Goal: Task Accomplishment & Management: Use online tool/utility

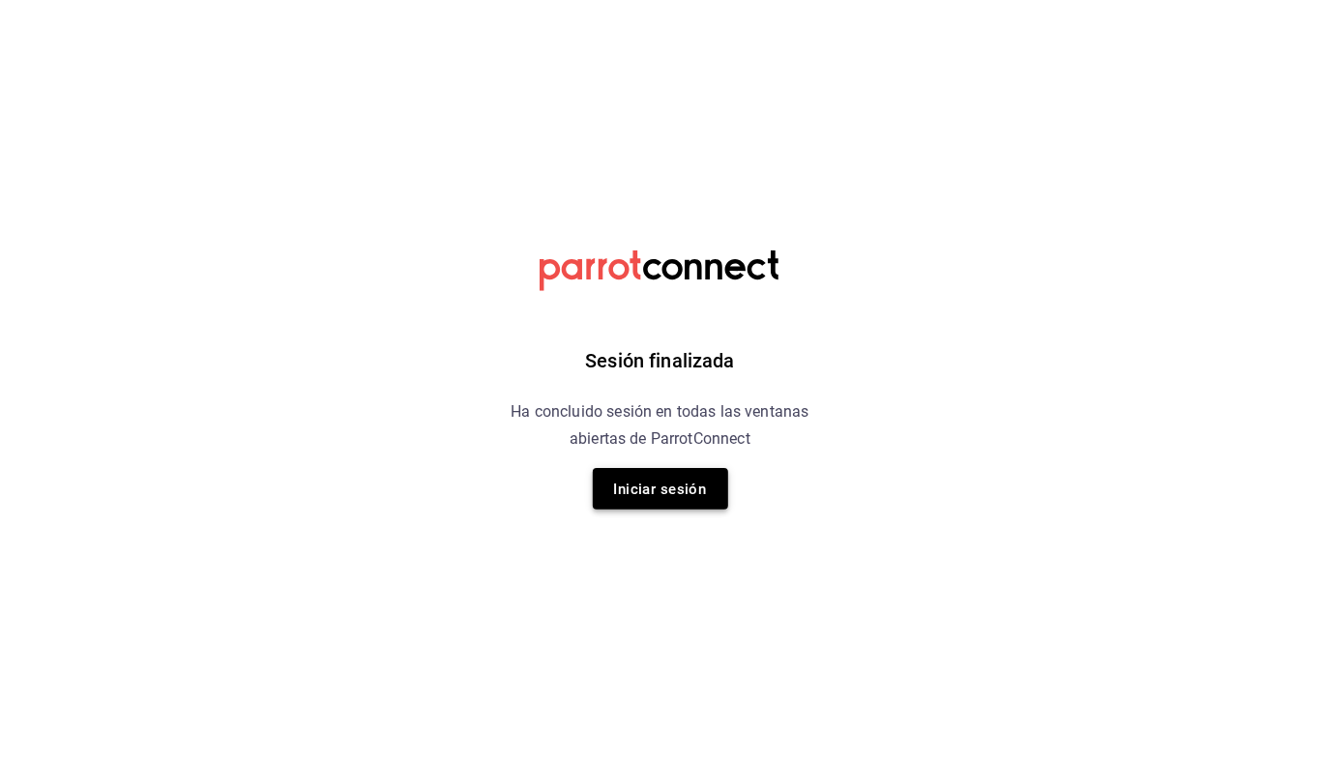
click at [669, 489] on font "Iniciar sesión" at bounding box center [660, 488] width 93 height 17
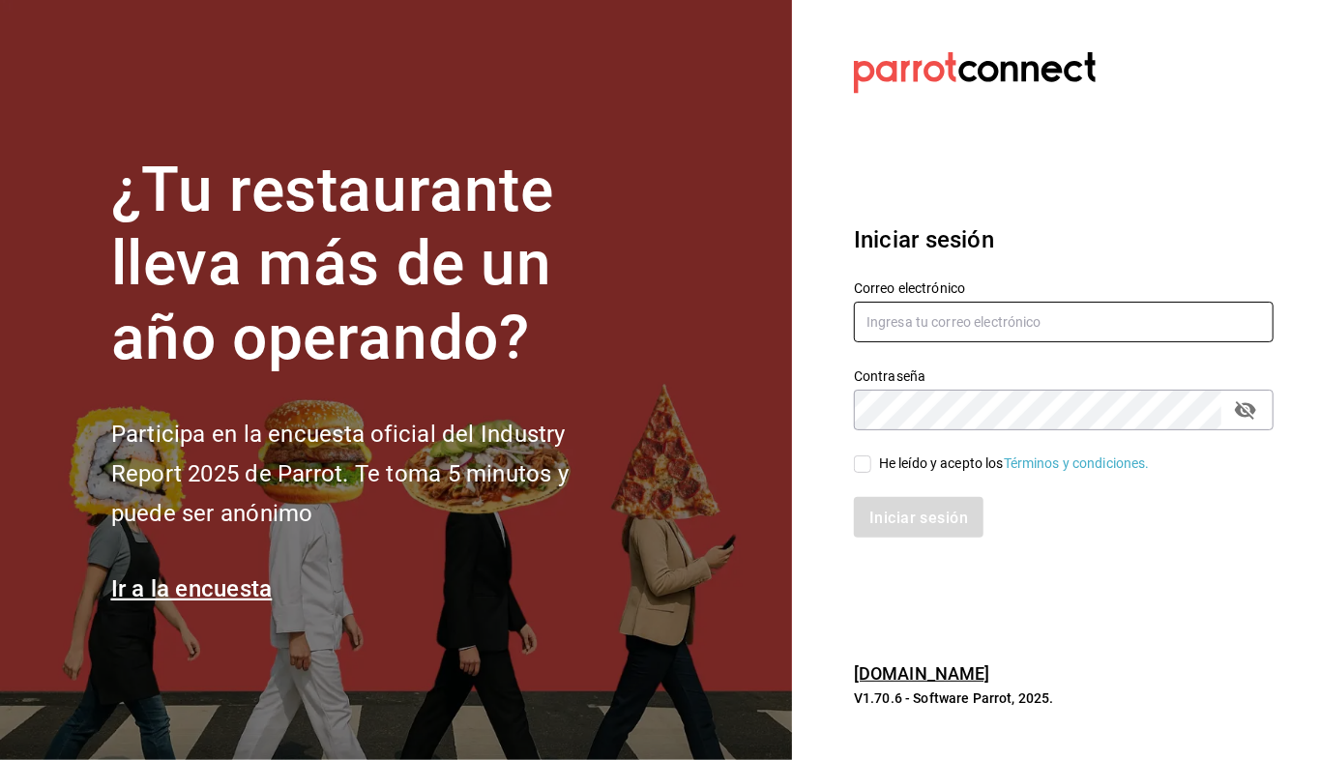
type input "facturacion@sanjuangrill.com"
click at [845, 472] on div "He leído y acepto los Términos y condiciones." at bounding box center [1051, 452] width 443 height 44
click at [867, 464] on input "He leído y acepto los Términos y condiciones." at bounding box center [862, 463] width 17 height 17
checkbox input "true"
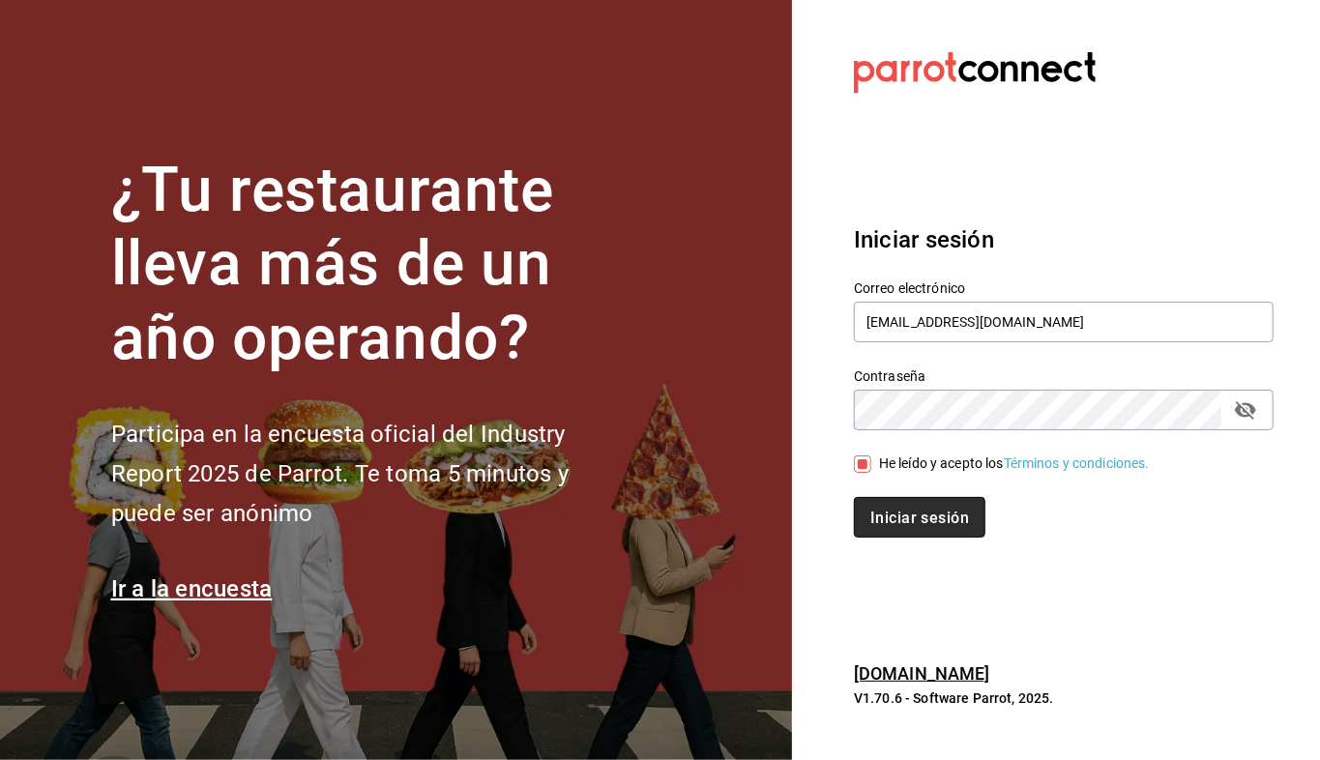
click at [891, 505] on button "Iniciar sesión" at bounding box center [919, 517] width 131 height 41
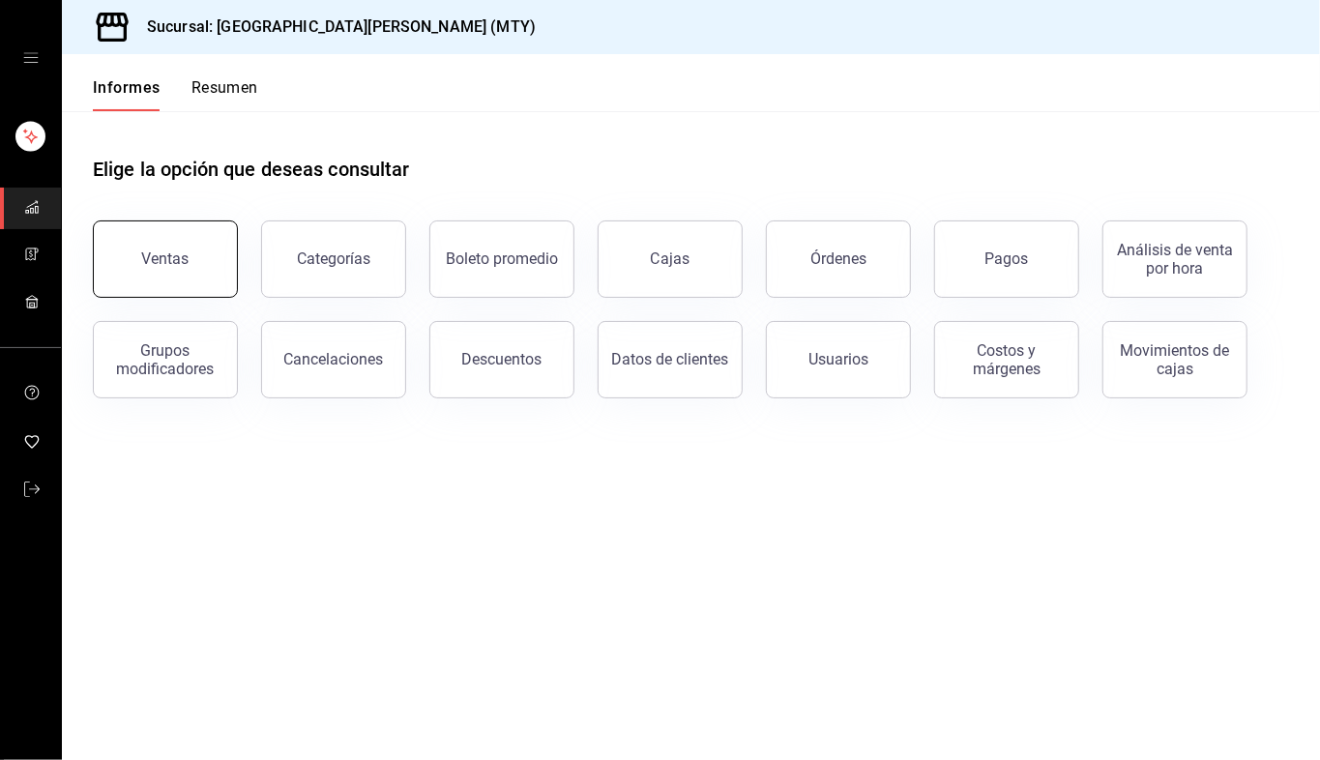
click at [166, 257] on font "Ventas" at bounding box center [165, 258] width 47 height 18
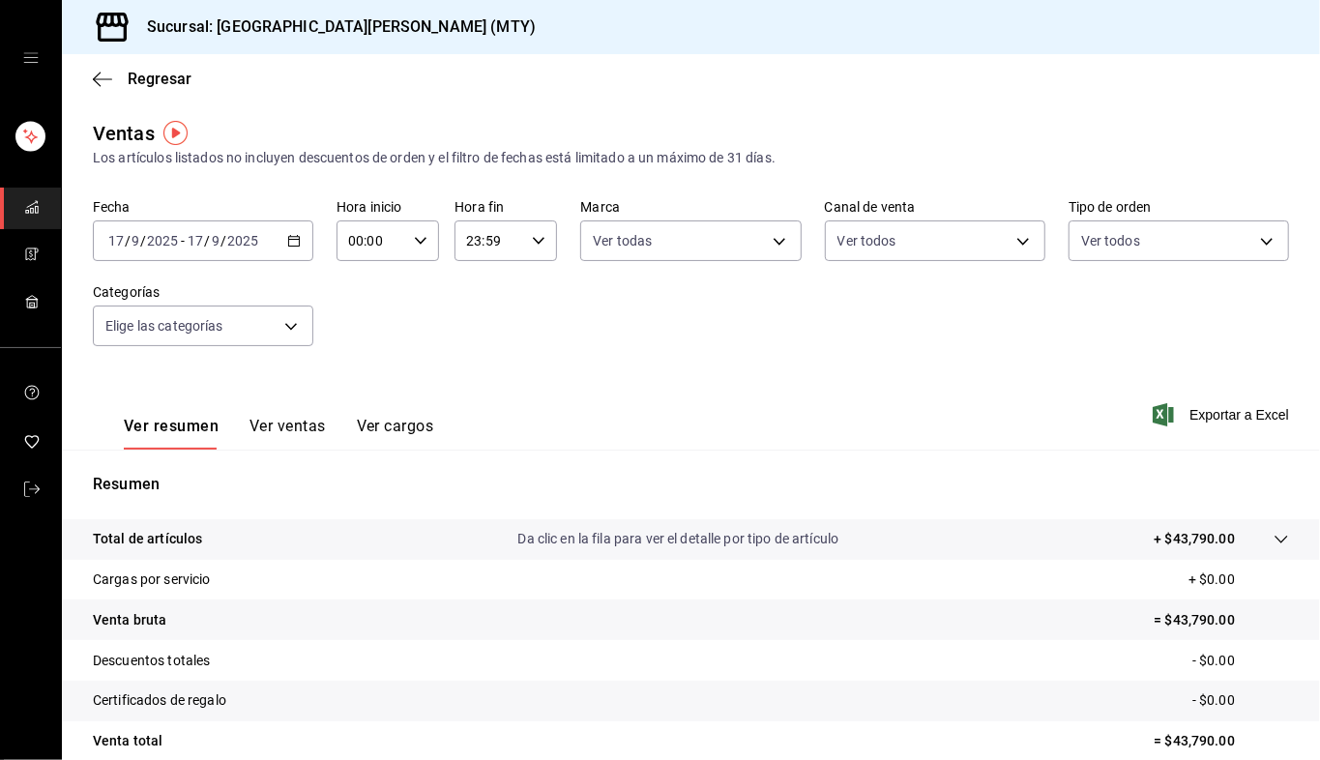
click at [516, 237] on div "23:59 Hora fin" at bounding box center [505, 240] width 102 height 41
click at [528, 237] on div at bounding box center [660, 380] width 1320 height 760
click at [476, 248] on input "23:59" at bounding box center [489, 240] width 70 height 39
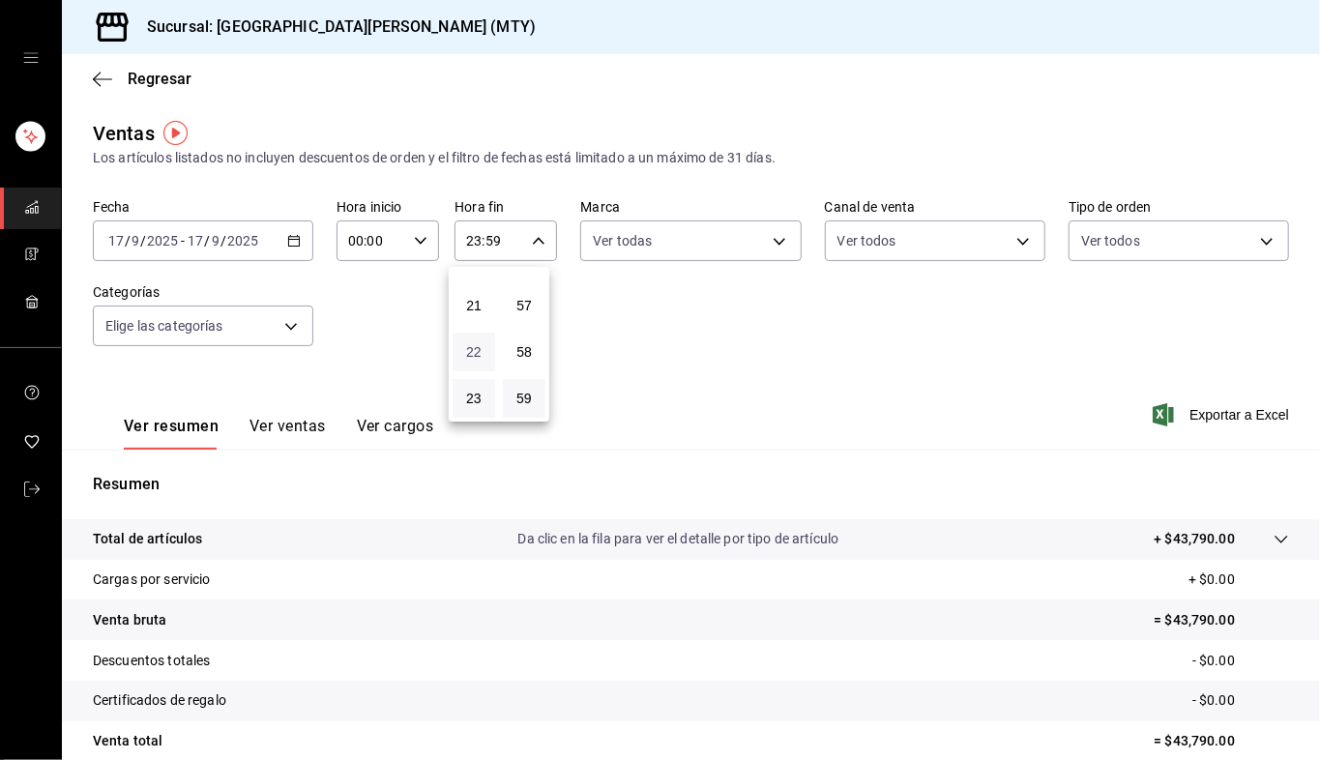
drag, startPoint x: 477, startPoint y: 323, endPoint x: 470, endPoint y: 354, distance: 31.7
click at [474, 365] on div "00 01 02 03 04 05 06 07 08 09 10 11 12 13 14 15 16 17 18 19 20 21 22 23" at bounding box center [474, 344] width 50 height 155
drag, startPoint x: 468, startPoint y: 348, endPoint x: 470, endPoint y: 296, distance: 52.2
click at [470, 296] on div "00 01 02 03 04 05 06 07 08 09 10 11 12 13 14 15 16 17 18 19 20 21 22 23" at bounding box center [474, 344] width 50 height 155
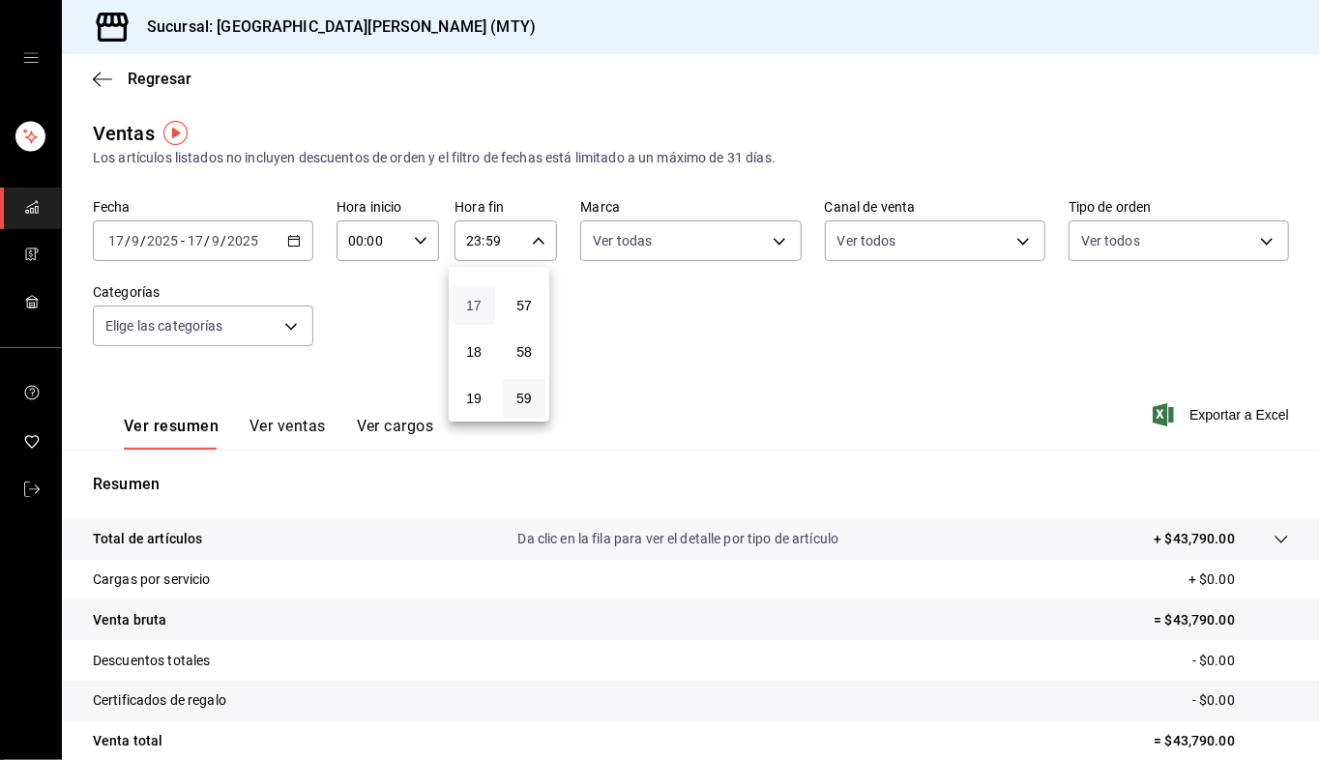
click at [478, 299] on font "17" at bounding box center [473, 305] width 15 height 15
type input "17:59"
click at [519, 388] on button "59" at bounding box center [524, 398] width 43 height 39
click at [681, 318] on div at bounding box center [660, 380] width 1320 height 760
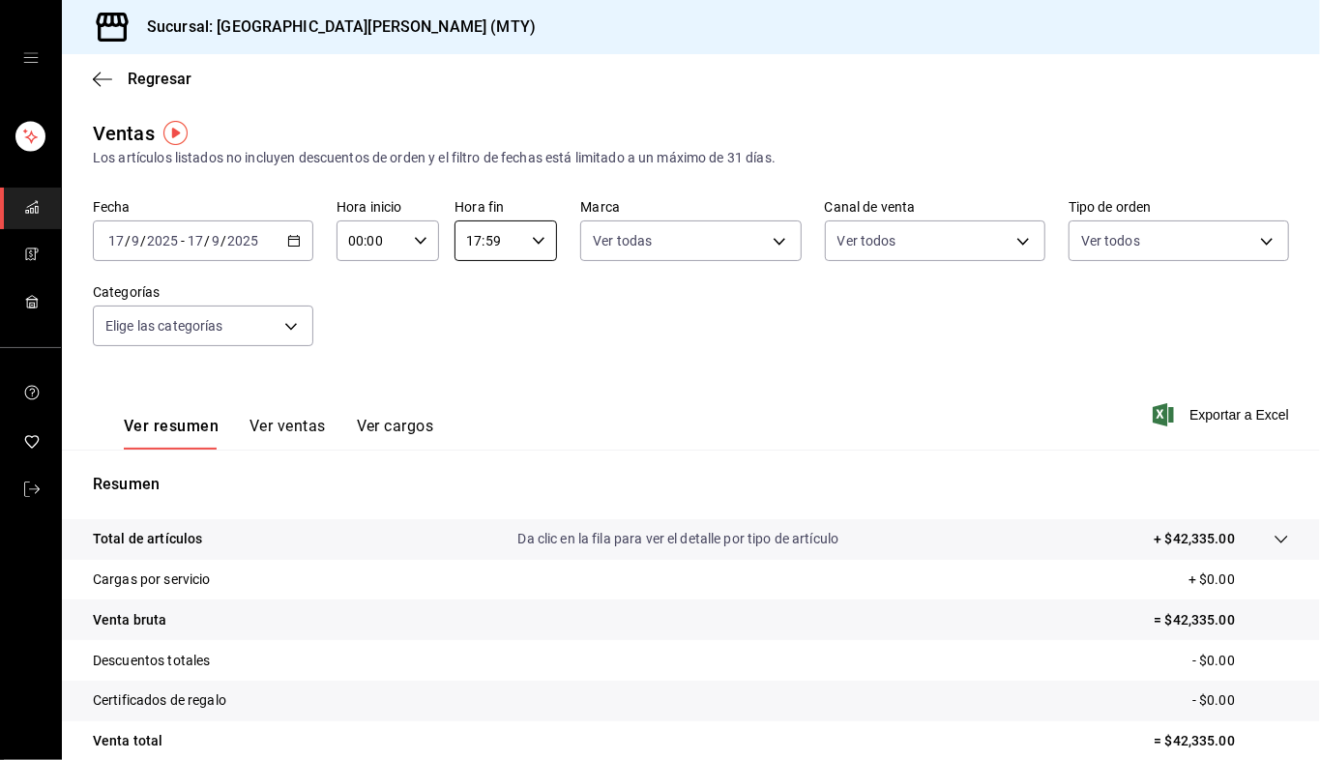
scroll to position [166, 0]
